Goal: Task Accomplishment & Management: Use online tool/utility

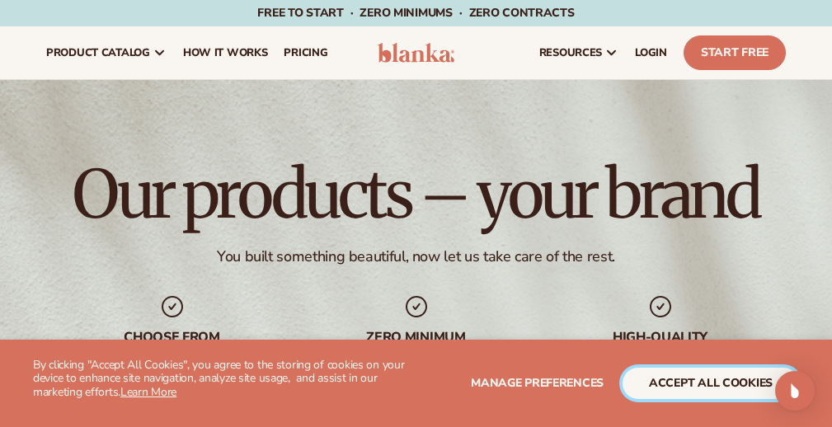
click at [681, 379] on button "accept all cookies" at bounding box center [710, 383] width 176 height 31
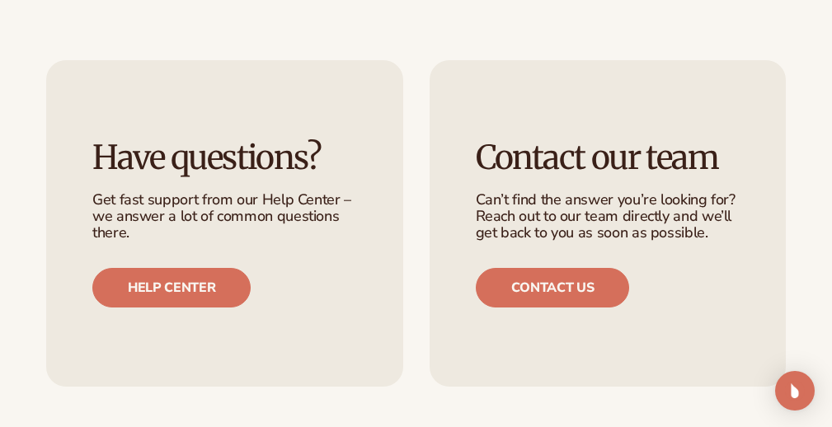
scroll to position [2540, 0]
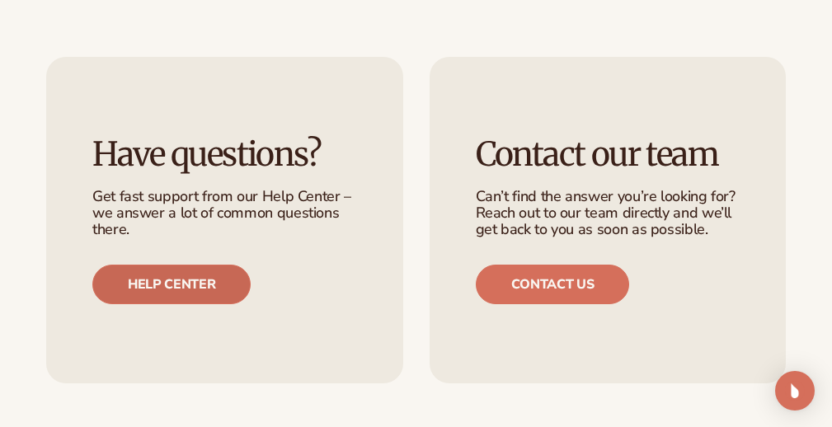
click at [176, 265] on link "Help center" at bounding box center [171, 285] width 158 height 40
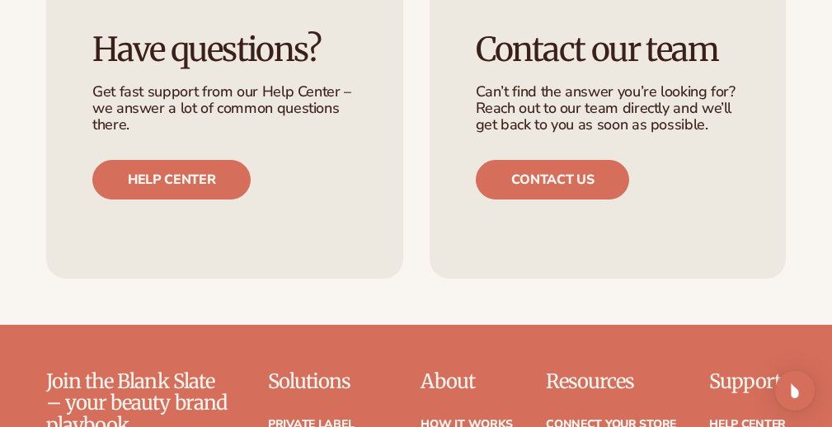
scroll to position [2767, 0]
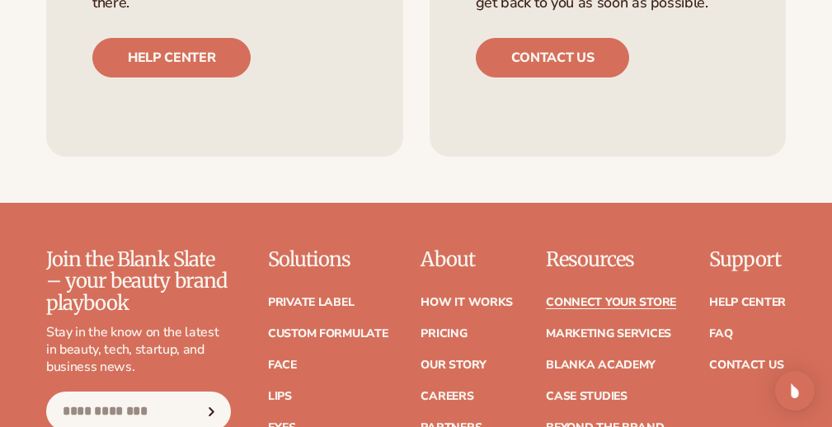
click at [622, 297] on link "Connect your store" at bounding box center [611, 303] width 130 height 12
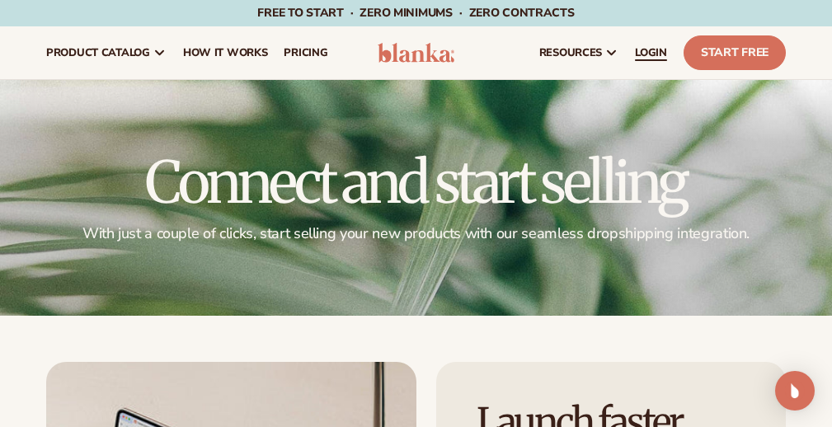
click at [649, 53] on span "LOGIN" at bounding box center [651, 52] width 32 height 13
